Goal: Task Accomplishment & Management: Manage account settings

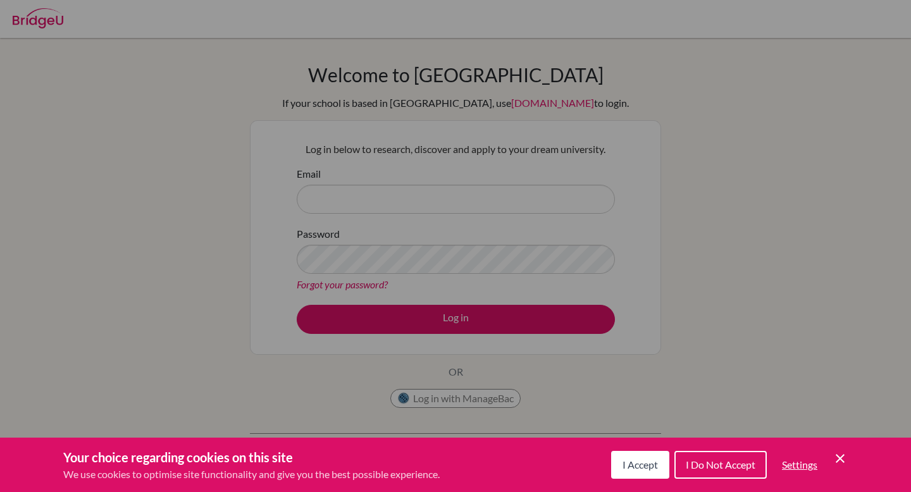
click at [646, 465] on span "I Accept" at bounding box center [640, 465] width 35 height 12
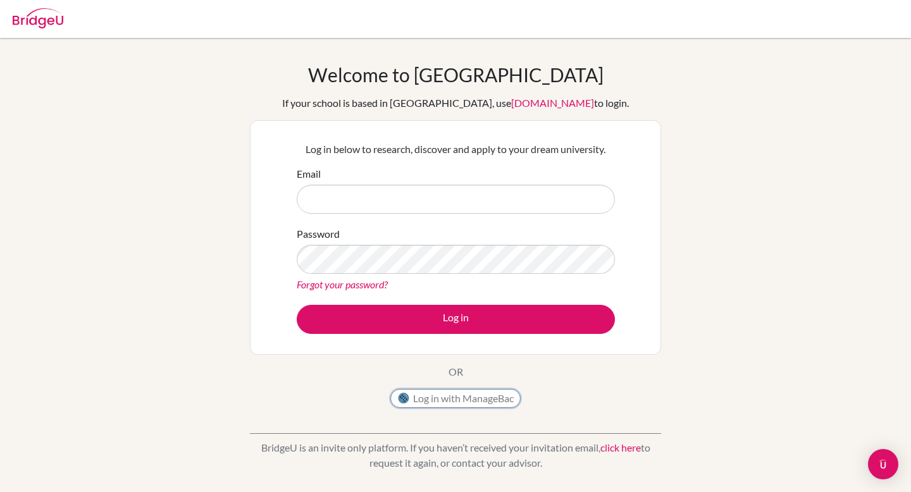
click at [493, 405] on button "Log in with ManageBac" at bounding box center [456, 398] width 130 height 19
click at [539, 197] on input "Email" at bounding box center [456, 199] width 318 height 29
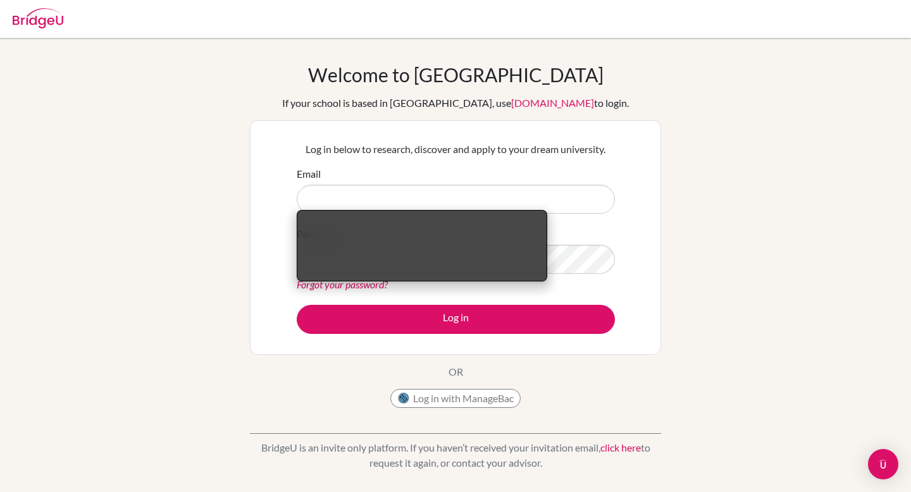
scroll to position [4, 0]
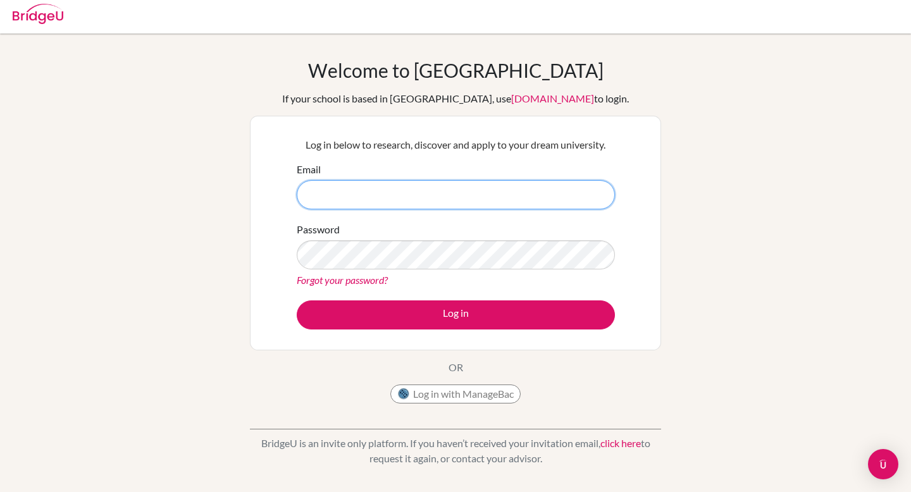
type input "[EMAIL_ADDRESS][DOMAIN_NAME]"
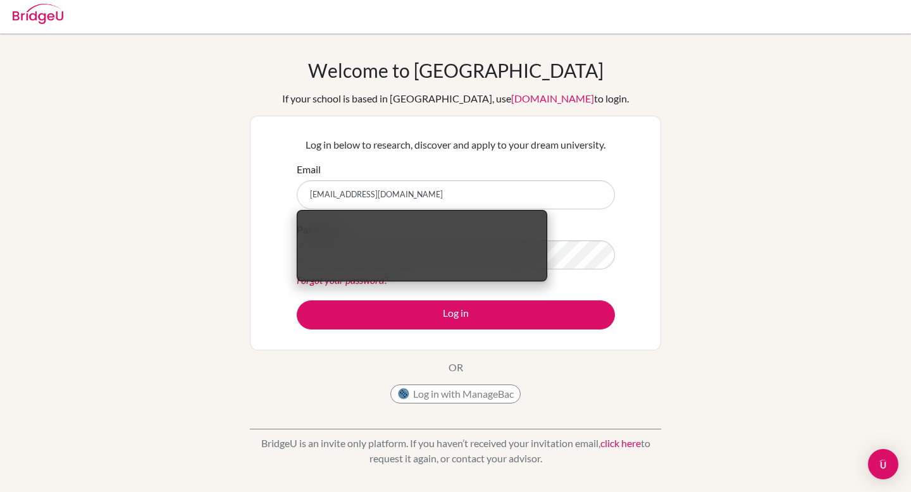
click at [637, 286] on div "Log in below to research, discover and apply to your dream university. Email [E…" at bounding box center [455, 233] width 411 height 235
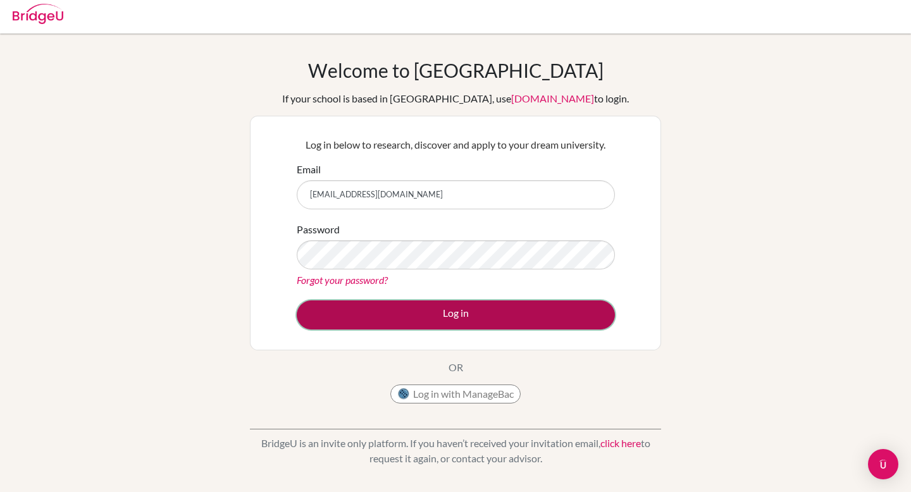
click at [572, 303] on button "Log in" at bounding box center [456, 315] width 318 height 29
click at [559, 308] on button "Log in" at bounding box center [456, 315] width 318 height 29
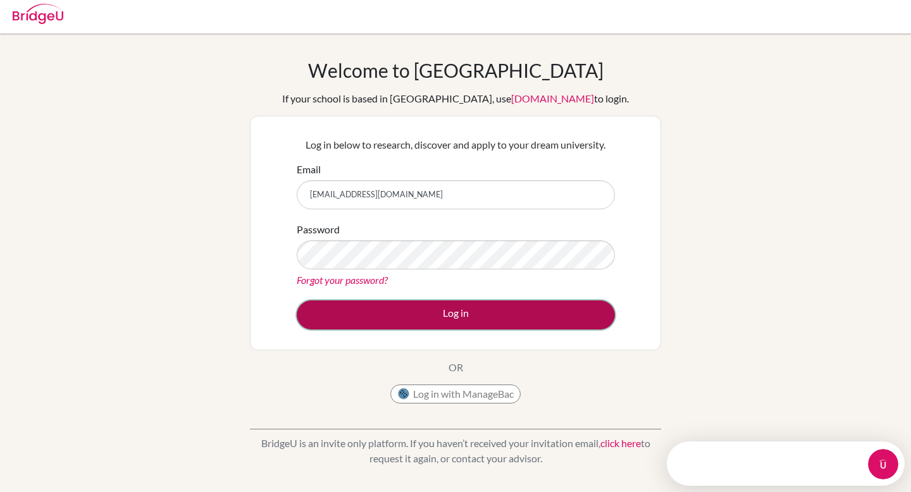
click at [491, 320] on button "Log in" at bounding box center [456, 315] width 318 height 29
